Goal: Navigation & Orientation: Find specific page/section

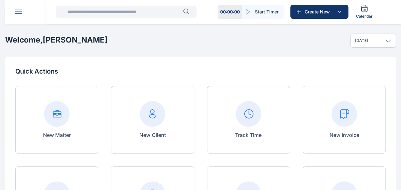
click at [18, 13] on button at bounding box center [18, 12] width 6 height 4
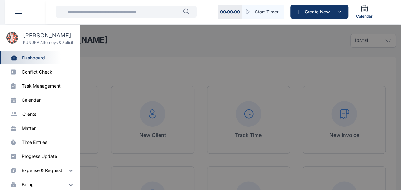
click at [122, 123] on div at bounding box center [205, 120] width 401 height 190
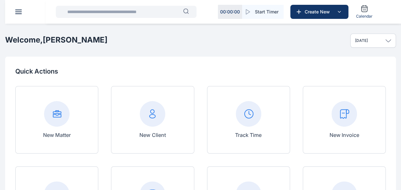
click at [20, 13] on button at bounding box center [18, 12] width 6 height 4
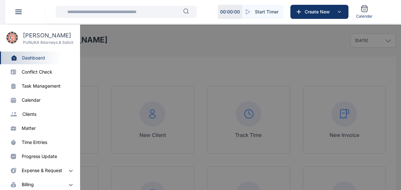
click at [49, 156] on div "progress update" at bounding box center [39, 156] width 35 height 6
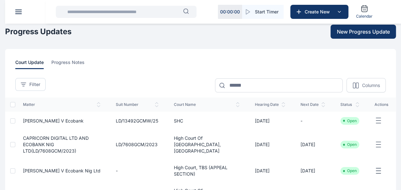
click at [20, 10] on span at bounding box center [18, 10] width 6 height 1
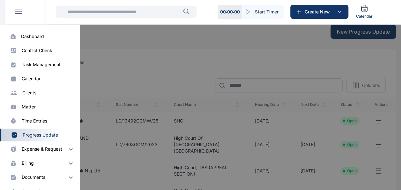
scroll to position [22, 0]
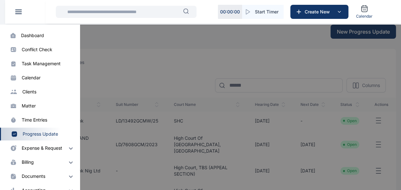
click at [47, 147] on div "expense & request" at bounding box center [42, 148] width 41 height 6
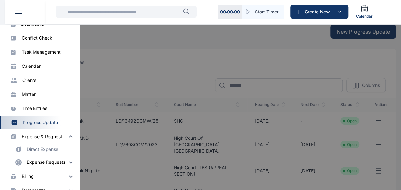
scroll to position [34, 0]
click at [47, 147] on div "Direct Expense" at bounding box center [43, 149] width 32 height 6
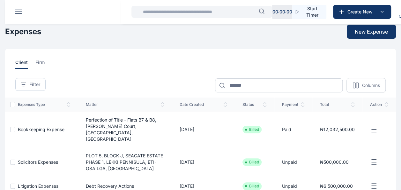
click at [19, 9] on header at bounding box center [205, 12] width 401 height 24
click at [21, 12] on span at bounding box center [18, 11] width 6 height 1
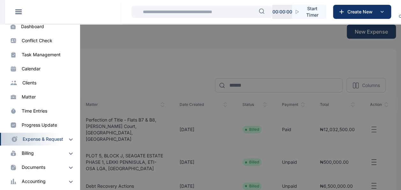
scroll to position [38, 0]
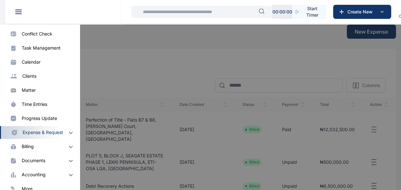
click at [63, 132] on div "expense & request" at bounding box center [43, 132] width 41 height 6
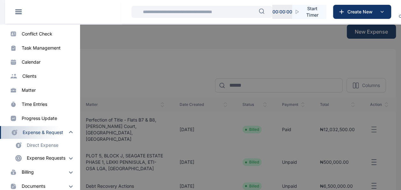
click at [62, 161] on div "Expense Requests" at bounding box center [51, 158] width 48 height 8
click at [48, 169] on p "Expense Request" at bounding box center [53, 170] width 54 height 13
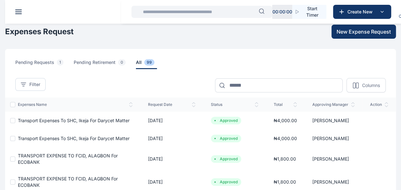
click at [22, 8] on header at bounding box center [205, 12] width 401 height 24
click at [11, 8] on header at bounding box center [205, 12] width 401 height 24
click at [19, 13] on button at bounding box center [18, 12] width 6 height 4
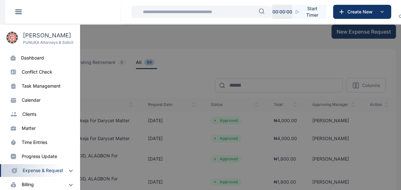
click at [38, 57] on div "dashboard" at bounding box center [32, 58] width 23 height 6
